Goal: Transaction & Acquisition: Purchase product/service

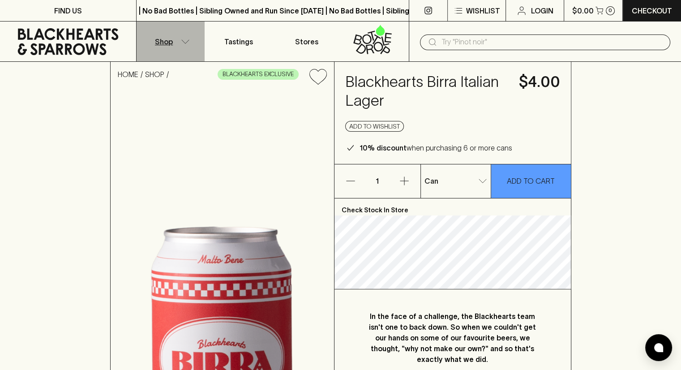
click at [188, 42] on icon "button" at bounding box center [185, 41] width 9 height 4
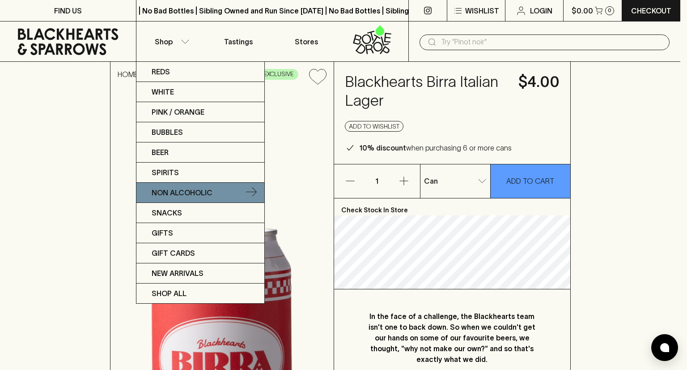
click at [186, 192] on p "Non Alcoholic" at bounding box center [182, 192] width 61 height 11
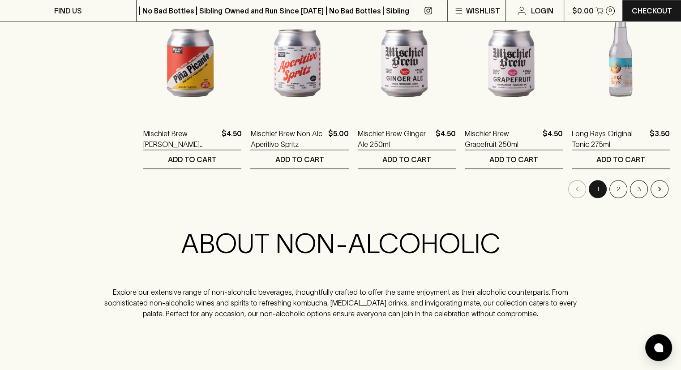
scroll to position [1074, 0]
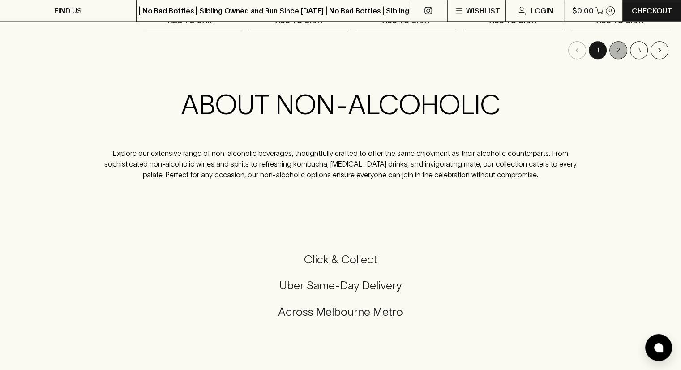
drag, startPoint x: 619, startPoint y: 55, endPoint x: 623, endPoint y: 62, distance: 8.4
click at [618, 55] on button "2" at bounding box center [618, 50] width 18 height 18
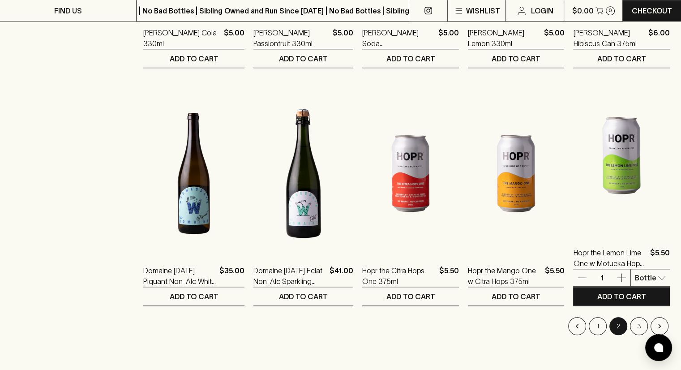
scroll to position [850, 0]
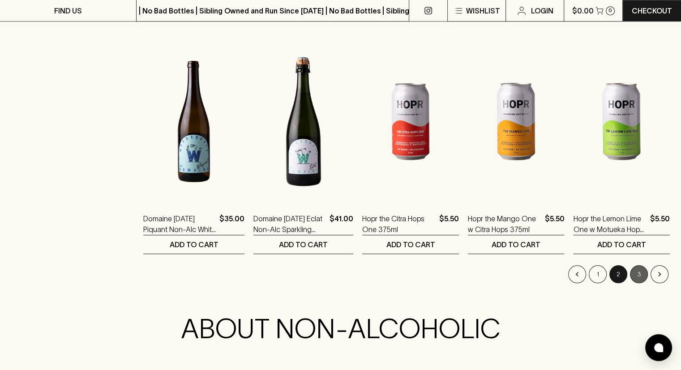
click at [643, 275] on button "3" at bounding box center [639, 274] width 18 height 18
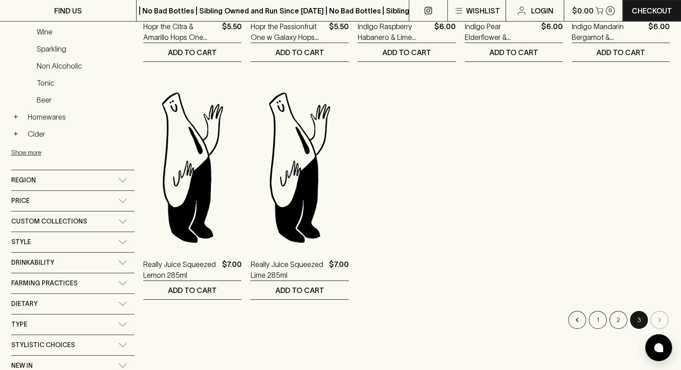
scroll to position [134, 0]
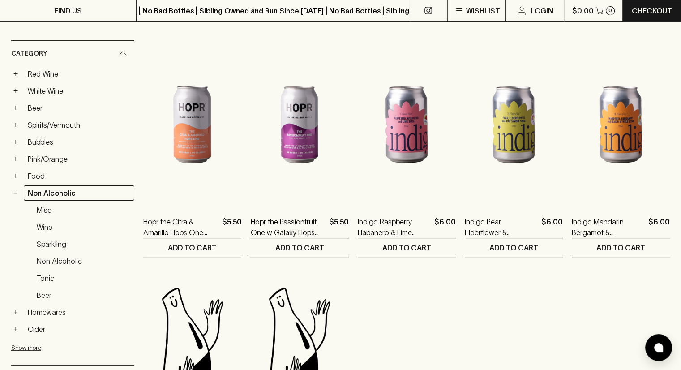
click at [499, 327] on ol "Hopr the Citra & Amarillo Hops One 375ml $5.50 1 Bottle 0 ​ ADD TO CART Hopr th…" at bounding box center [406, 261] width 526 height 466
